Goal: Information Seeking & Learning: Compare options

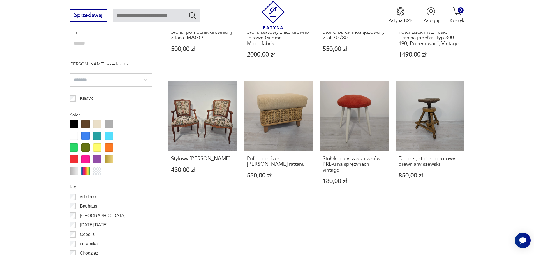
scroll to position [485, 0]
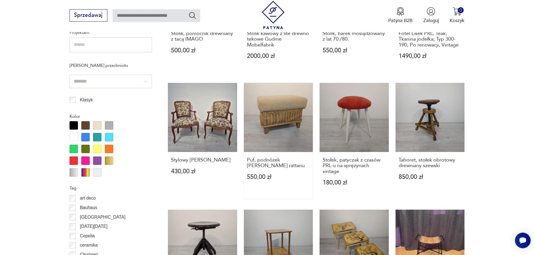
click at [276, 97] on link "Puf, podnóżek [PERSON_NAME] rattanu 550,00 zł" at bounding box center [278, 141] width 69 height 116
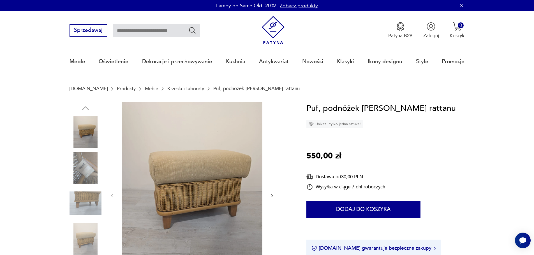
click at [271, 196] on icon "button" at bounding box center [272, 196] width 6 height 6
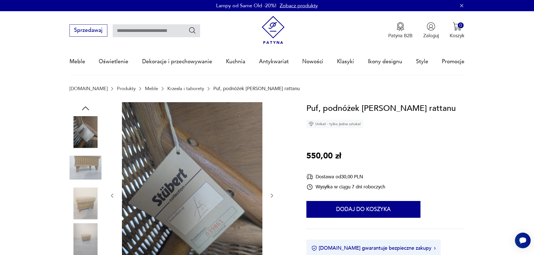
click at [270, 195] on icon "button" at bounding box center [272, 196] width 6 height 6
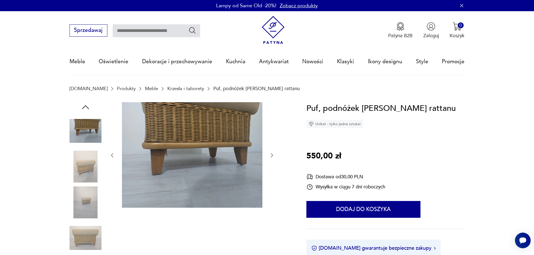
click at [270, 155] on icon "button" at bounding box center [272, 156] width 6 height 6
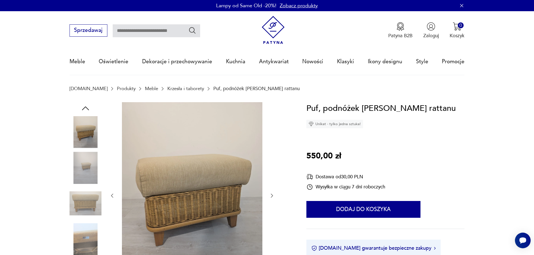
click at [270, 155] on div at bounding box center [191, 195] width 165 height 187
click at [202, 171] on img at bounding box center [192, 195] width 140 height 186
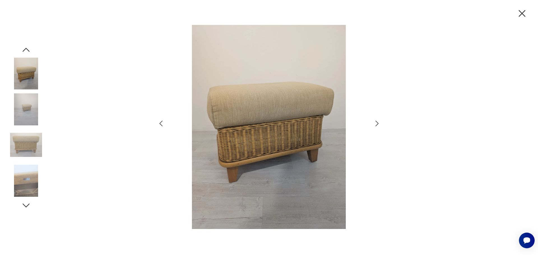
click at [261, 103] on img at bounding box center [269, 127] width 194 height 204
click at [376, 123] on icon "button" at bounding box center [377, 124] width 8 height 8
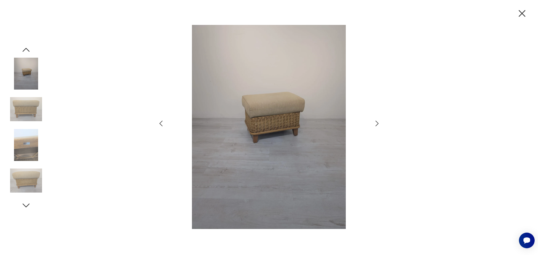
click at [376, 123] on icon "button" at bounding box center [377, 124] width 8 height 8
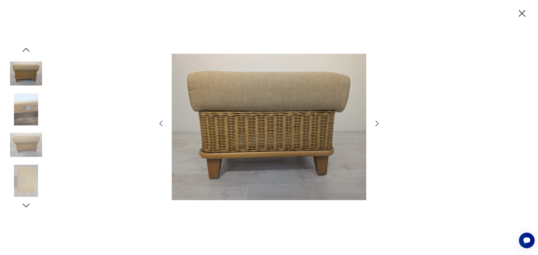
click at [376, 123] on icon "button" at bounding box center [377, 124] width 8 height 8
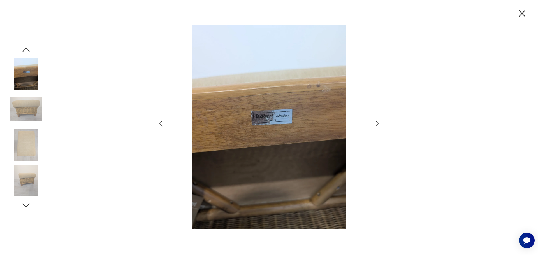
click at [376, 123] on icon "button" at bounding box center [377, 124] width 8 height 8
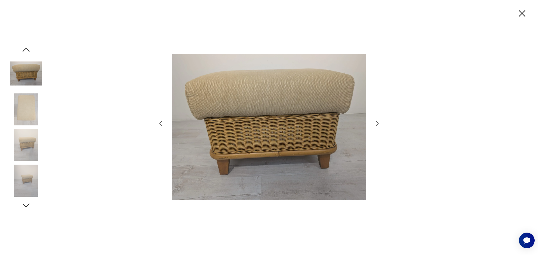
click at [376, 123] on icon "button" at bounding box center [377, 124] width 8 height 8
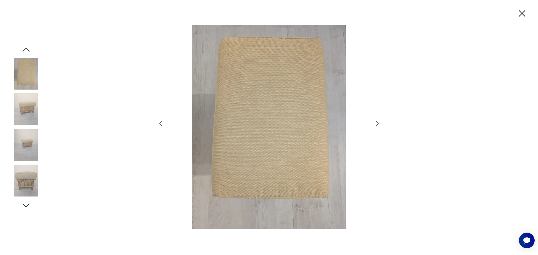
click at [376, 124] on icon "button" at bounding box center [377, 124] width 8 height 8
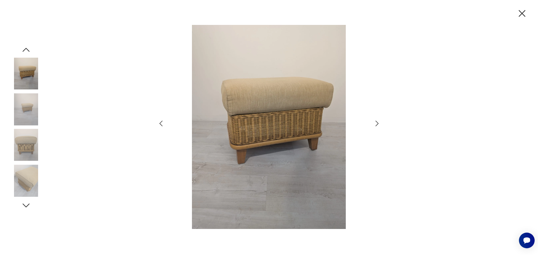
click at [376, 124] on icon "button" at bounding box center [377, 124] width 8 height 8
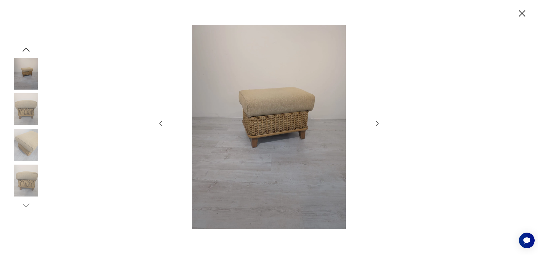
click at [376, 124] on icon "button" at bounding box center [377, 124] width 8 height 8
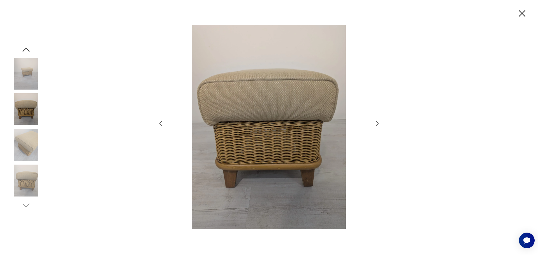
click at [376, 124] on icon "button" at bounding box center [377, 124] width 8 height 8
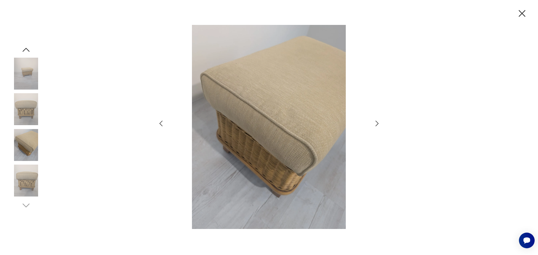
click at [375, 123] on icon "button" at bounding box center [377, 124] width 8 height 8
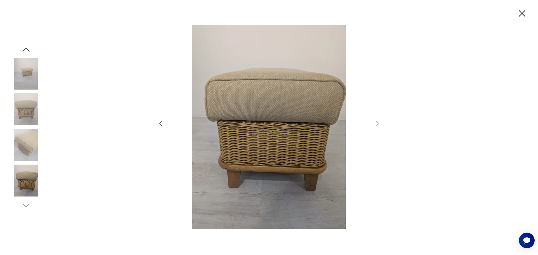
click at [522, 12] on icon "button" at bounding box center [522, 14] width 12 height 12
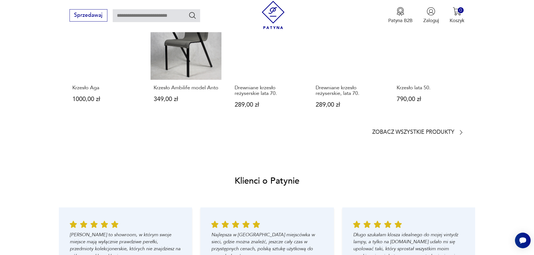
scroll to position [576, 0]
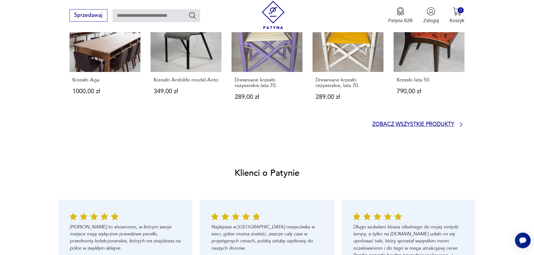
click at [415, 123] on p "Zobacz wszystkie produkty" at bounding box center [413, 124] width 82 height 4
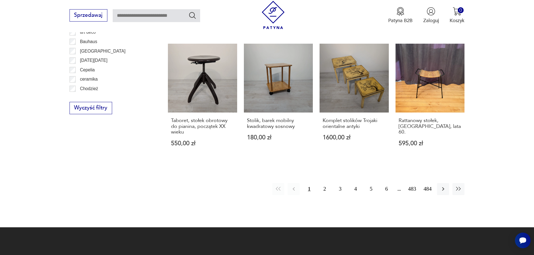
scroll to position [653, 0]
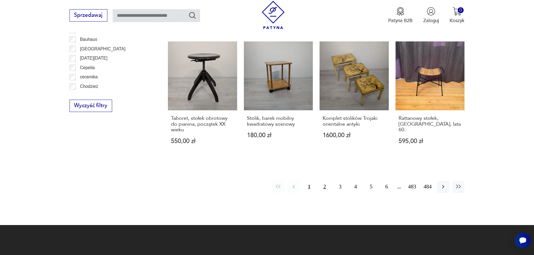
click at [324, 181] on button "2" at bounding box center [325, 187] width 12 height 12
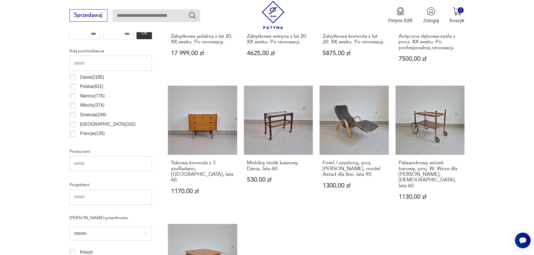
scroll to position [345, 0]
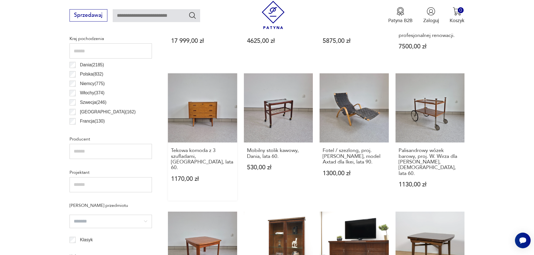
click at [200, 129] on link "Tekowa komoda z 3 szufladami, [GEOGRAPHIC_DATA], lata 60. 1170,00 zł" at bounding box center [202, 137] width 69 height 128
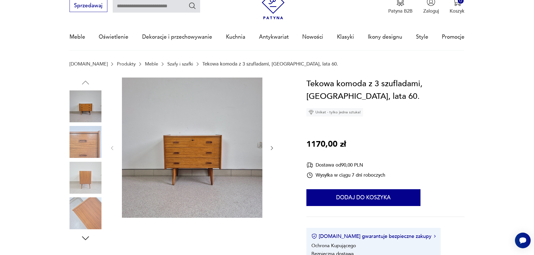
scroll to position [15, 0]
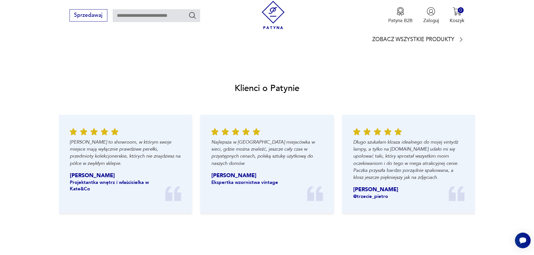
scroll to position [576, 0]
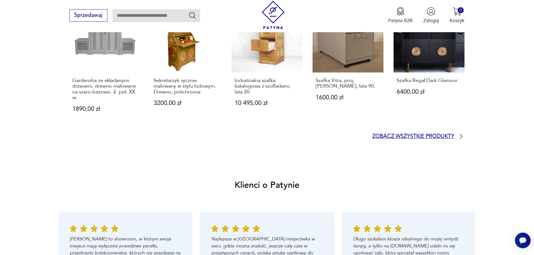
click at [419, 135] on p "Zobacz wszystkie produkty" at bounding box center [413, 137] width 82 height 4
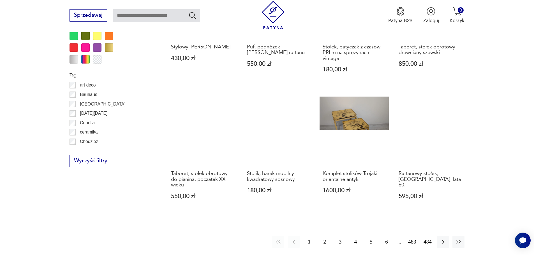
scroll to position [614, 0]
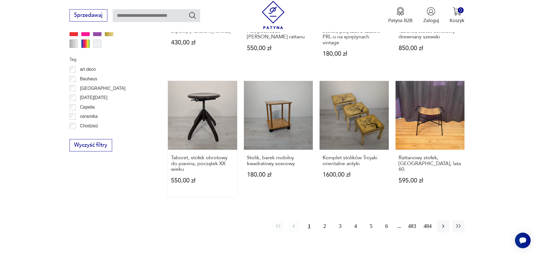
click at [200, 103] on link "Taboret, stołek obrotowy do pianina, początek XX wieku 550,00 zł" at bounding box center [202, 139] width 69 height 116
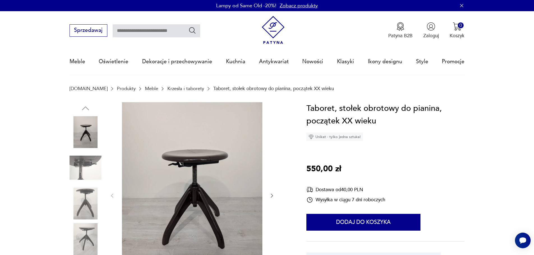
click at [271, 196] on icon "button" at bounding box center [272, 196] width 6 height 6
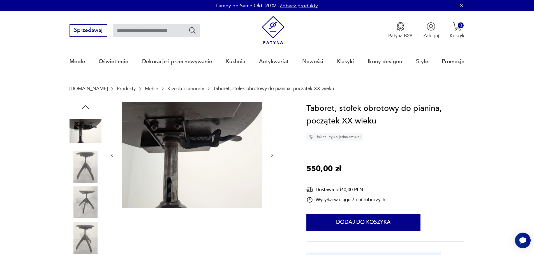
click at [271, 156] on icon "button" at bounding box center [272, 156] width 6 height 6
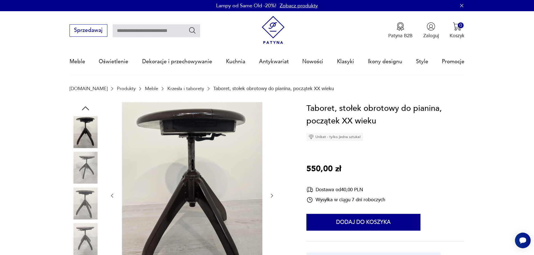
click at [271, 195] on icon "button" at bounding box center [272, 196] width 6 height 6
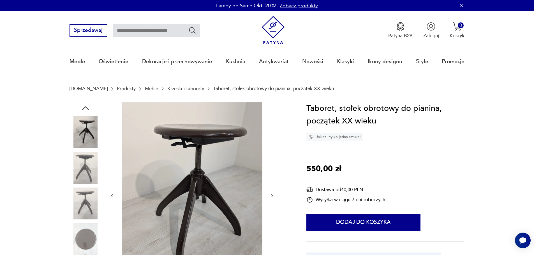
click at [272, 195] on icon "button" at bounding box center [272, 196] width 6 height 6
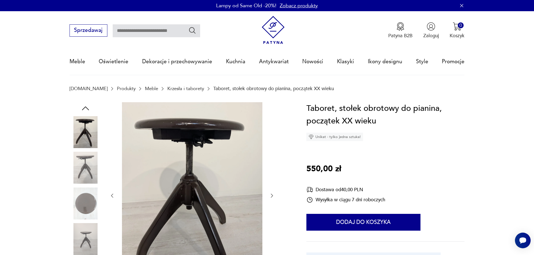
click at [270, 196] on icon "button" at bounding box center [272, 196] width 6 height 6
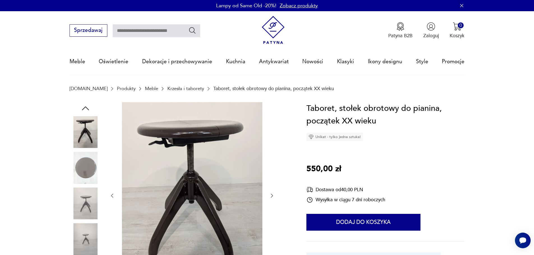
click at [272, 196] on icon "button" at bounding box center [272, 196] width 6 height 6
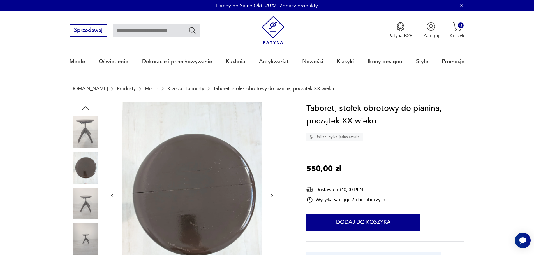
click at [271, 196] on icon "button" at bounding box center [272, 196] width 6 height 6
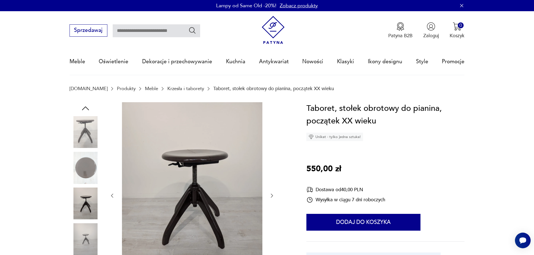
click at [271, 196] on icon "button" at bounding box center [272, 196] width 6 height 6
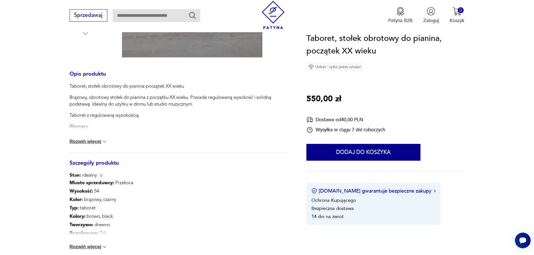
scroll to position [242, 0]
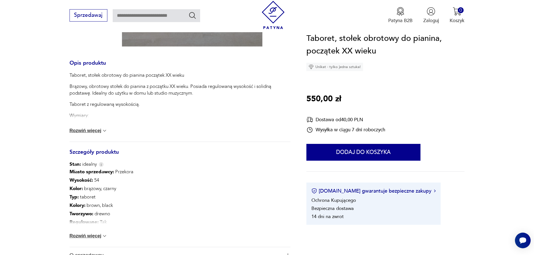
click at [88, 131] on button "Rozwiń więcej" at bounding box center [88, 131] width 38 height 6
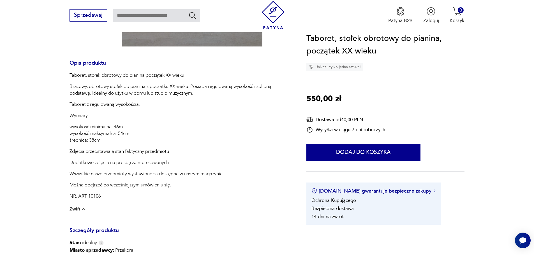
click at [84, 210] on img at bounding box center [84, 210] width 6 height 6
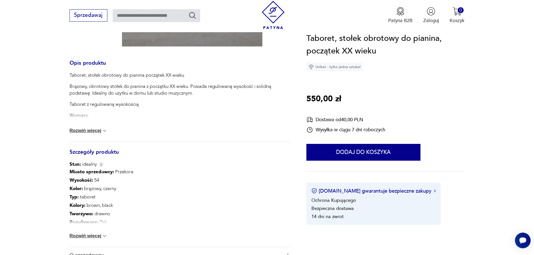
drag, startPoint x: 96, startPoint y: 236, endPoint x: 207, endPoint y: 225, distance: 111.2
click at [96, 236] on button "Rozwiń więcej" at bounding box center [88, 236] width 38 height 6
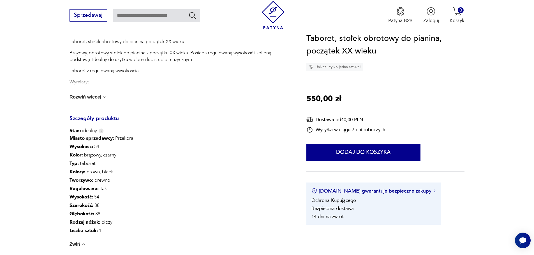
scroll to position [340, 0]
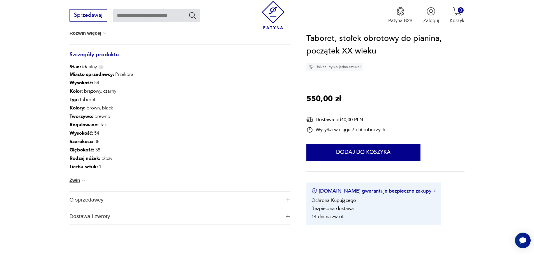
click at [83, 180] on img at bounding box center [84, 181] width 6 height 6
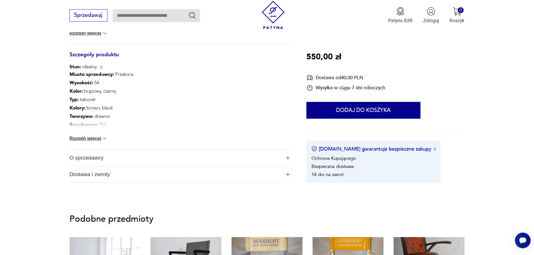
click at [279, 161] on span "O sprzedawcy" at bounding box center [175, 158] width 212 height 16
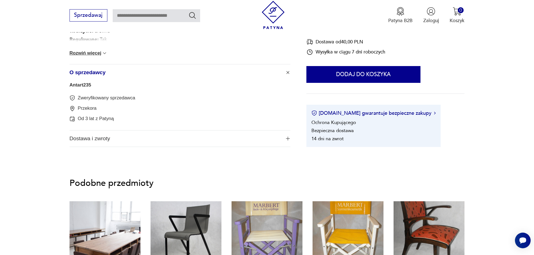
scroll to position [412, 0]
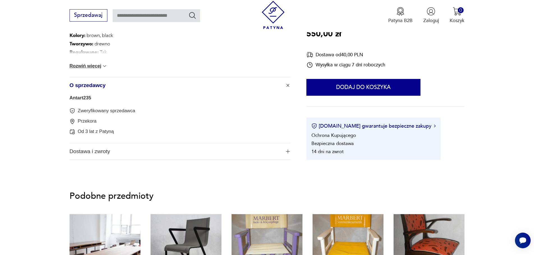
drag, startPoint x: 287, startPoint y: 84, endPoint x: 275, endPoint y: 113, distance: 31.4
click at [287, 85] on img "button" at bounding box center [288, 86] width 6 height 6
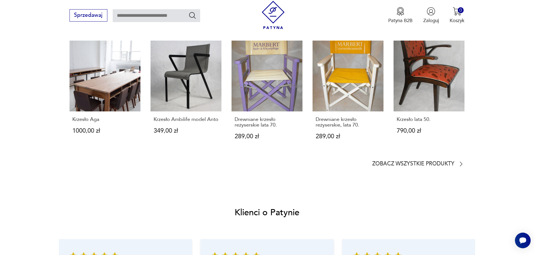
scroll to position [538, 0]
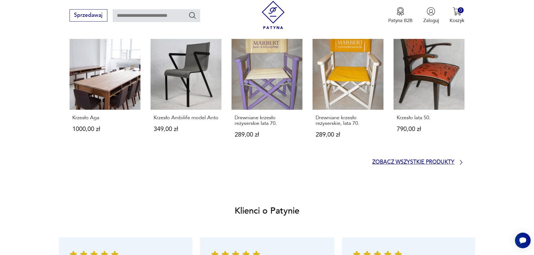
drag, startPoint x: 398, startPoint y: 163, endPoint x: 401, endPoint y: 161, distance: 3.5
click at [398, 162] on p "Zobacz wszystkie produkty" at bounding box center [413, 162] width 82 height 4
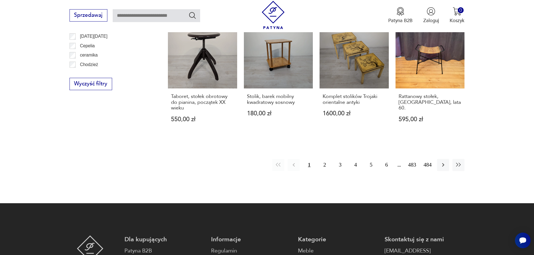
scroll to position [681, 0]
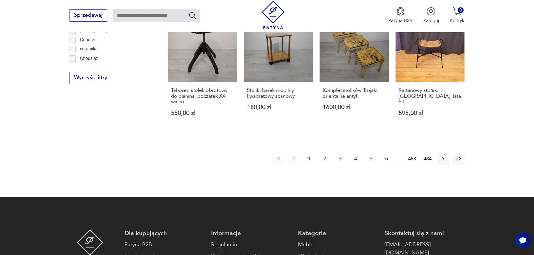
click at [325, 153] on button "2" at bounding box center [325, 159] width 12 height 12
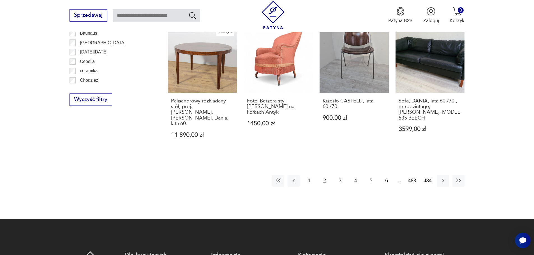
scroll to position [660, 0]
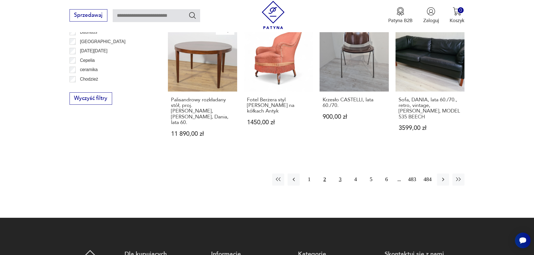
click at [339, 174] on button "3" at bounding box center [340, 180] width 12 height 12
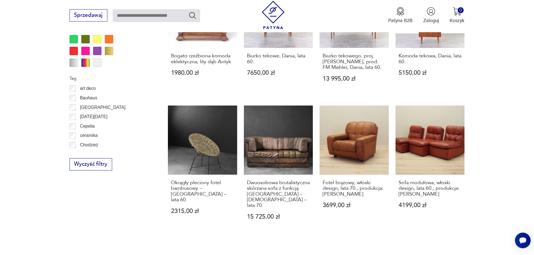
scroll to position [596, 0]
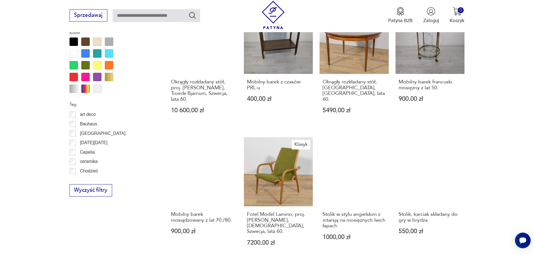
scroll to position [574, 0]
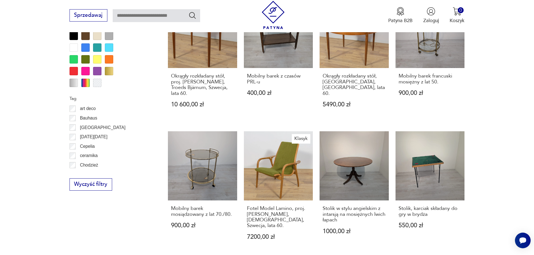
drag, startPoint x: 370, startPoint y: 248, endPoint x: 371, endPoint y: 243, distance: 5.3
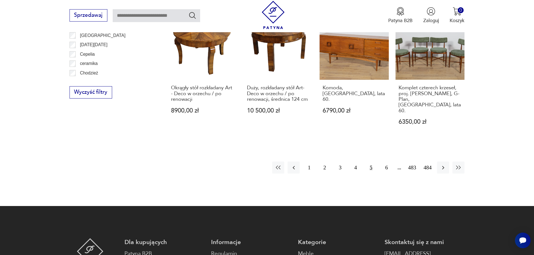
scroll to position [668, 0]
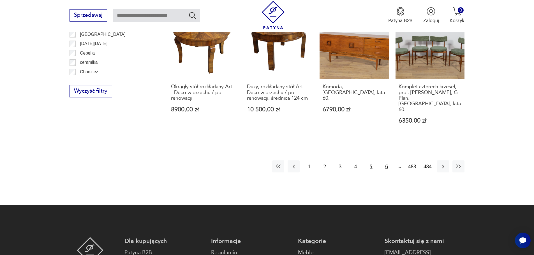
drag, startPoint x: 387, startPoint y: 161, endPoint x: 408, endPoint y: 157, distance: 21.9
click at [387, 161] on button "6" at bounding box center [386, 167] width 12 height 12
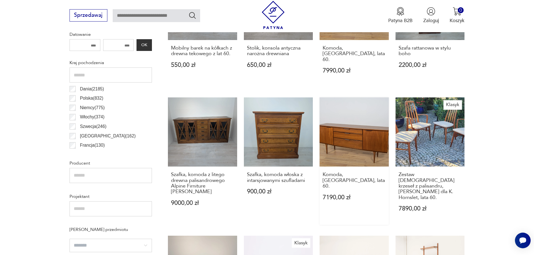
scroll to position [312, 0]
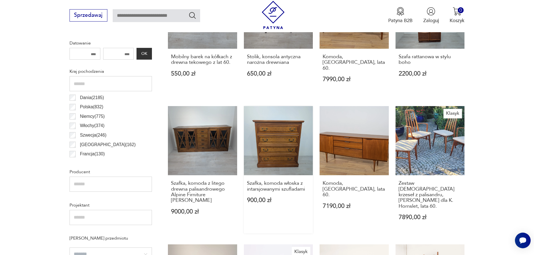
click at [287, 136] on link "Szafka, komoda włoska z intarsjowanymi szufladami 900,00 zł" at bounding box center [278, 170] width 69 height 128
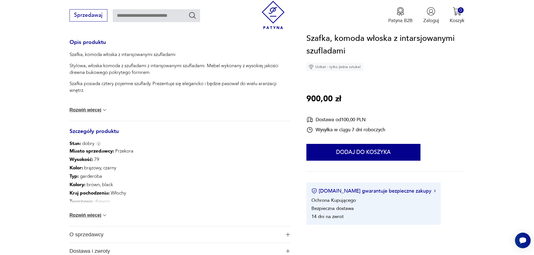
scroll to position [283, 0]
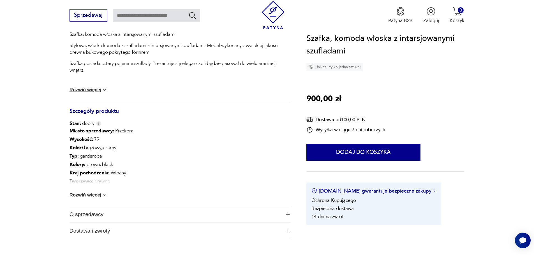
drag, startPoint x: 88, startPoint y: 194, endPoint x: 99, endPoint y: 189, distance: 12.3
click at [89, 194] on button "Rozwiń więcej" at bounding box center [88, 196] width 38 height 6
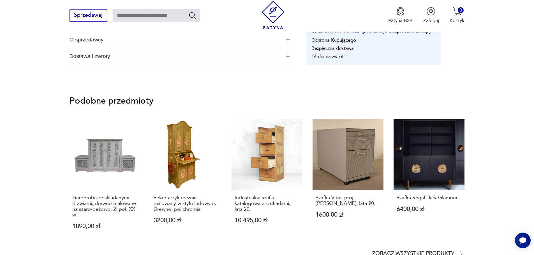
scroll to position [416, 0]
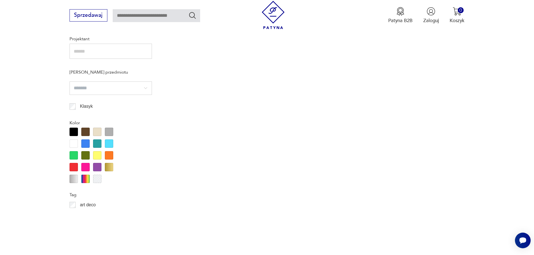
scroll to position [312, 0]
